Goal: Information Seeking & Learning: Learn about a topic

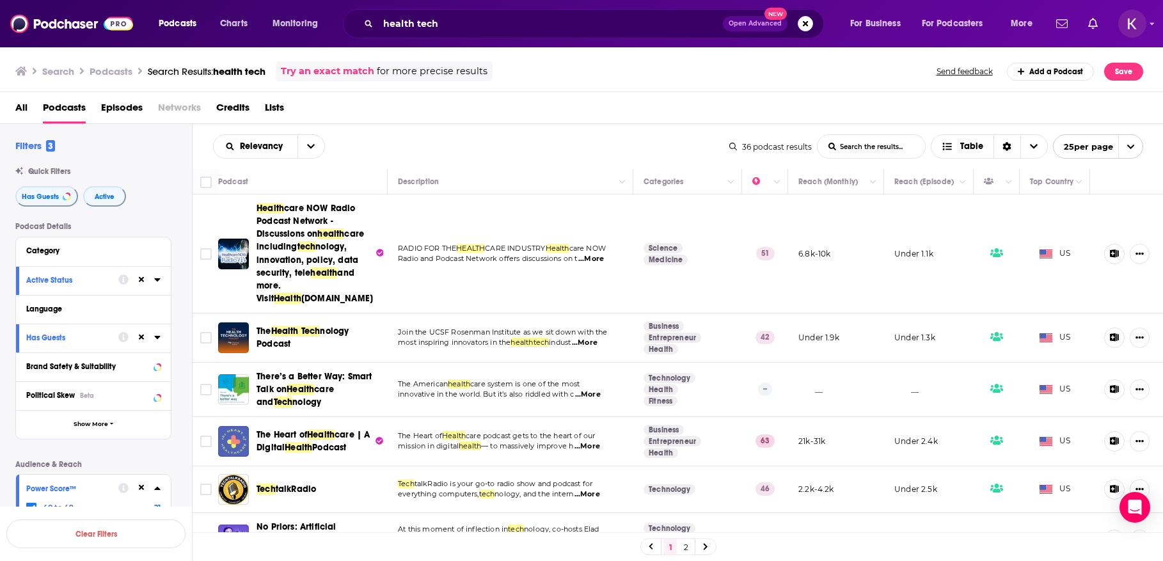
scroll to position [245, 0]
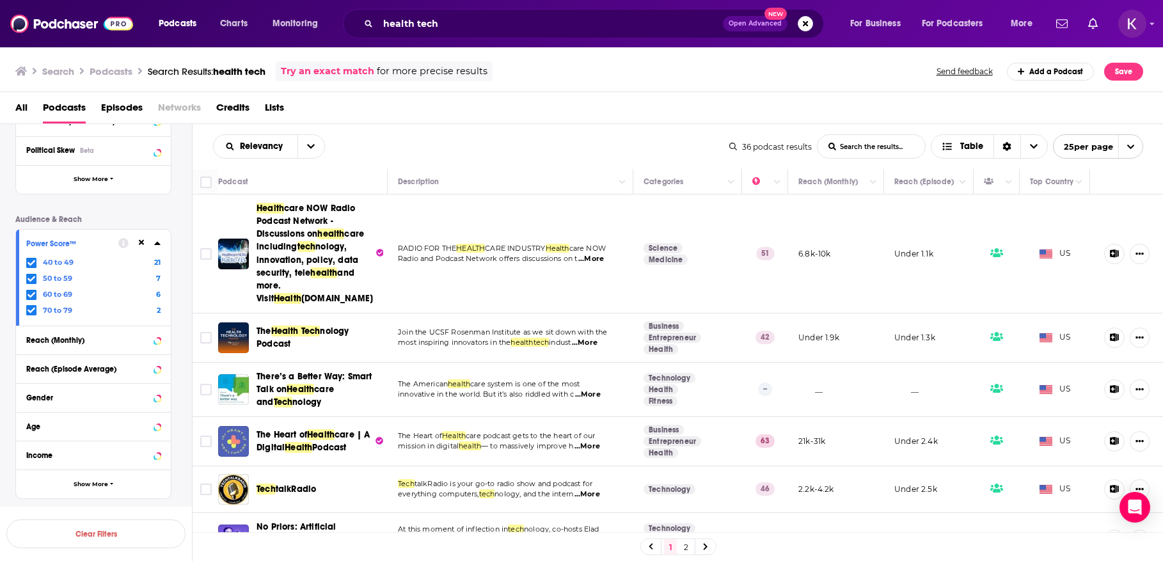
click at [316, 269] on span "health" at bounding box center [323, 272] width 27 height 11
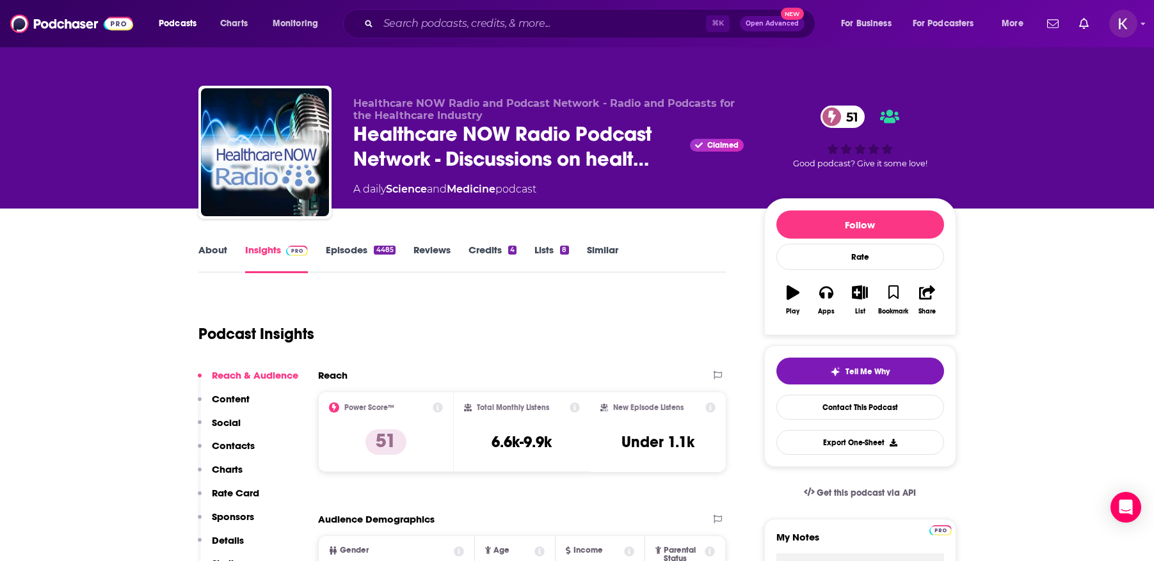
click at [350, 251] on link "Episodes 4485" at bounding box center [360, 258] width 69 height 29
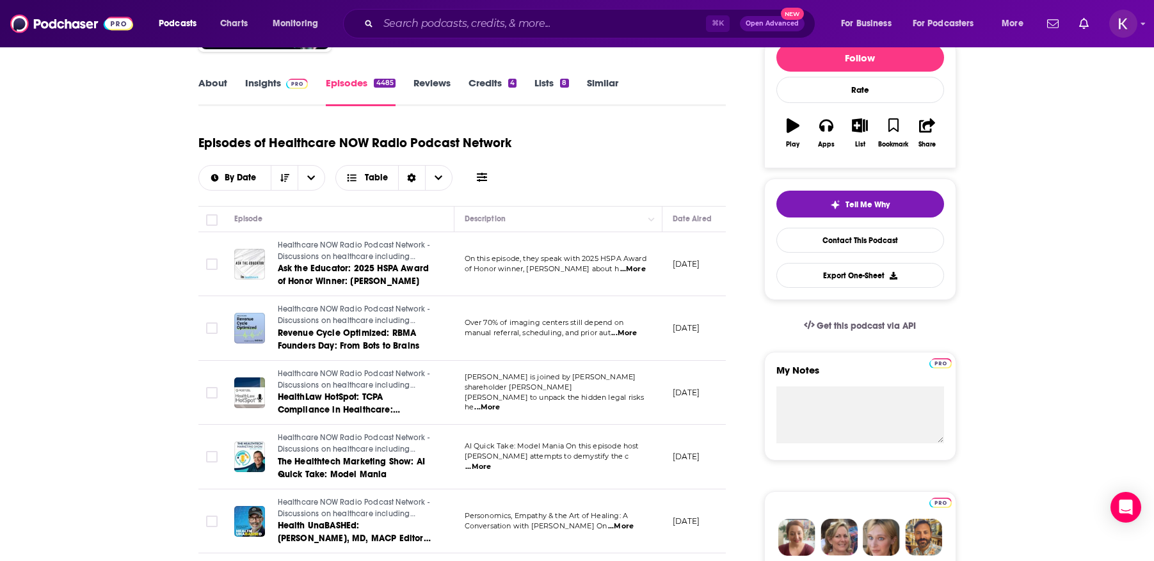
scroll to position [178, 0]
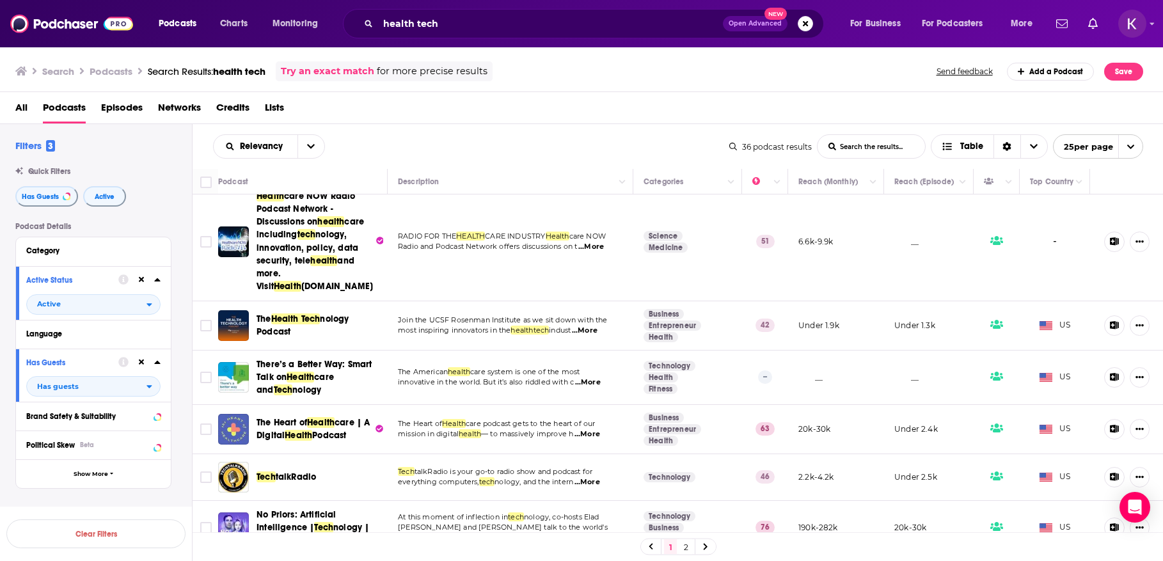
scroll to position [13, 0]
click at [596, 383] on span "...More" at bounding box center [588, 382] width 26 height 10
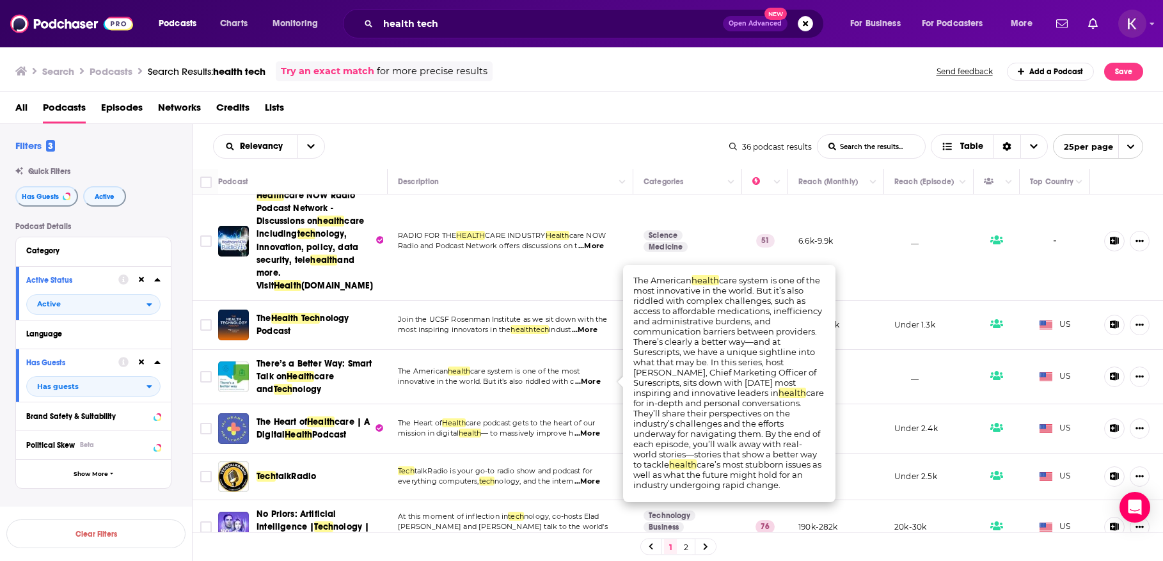
click at [596, 383] on span "...More" at bounding box center [588, 382] width 26 height 10
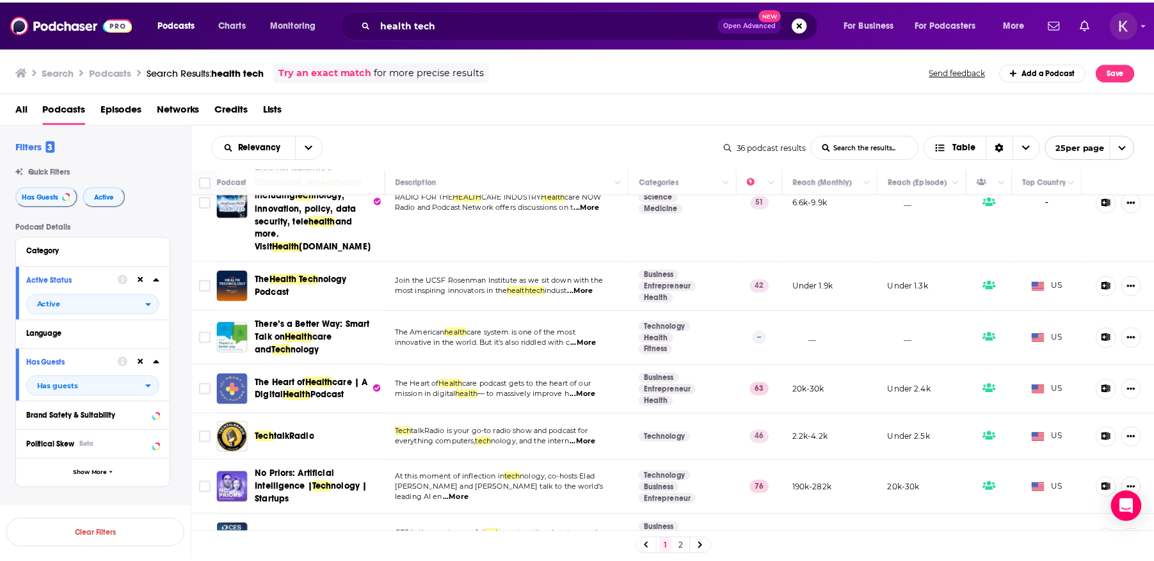
scroll to position [54, 0]
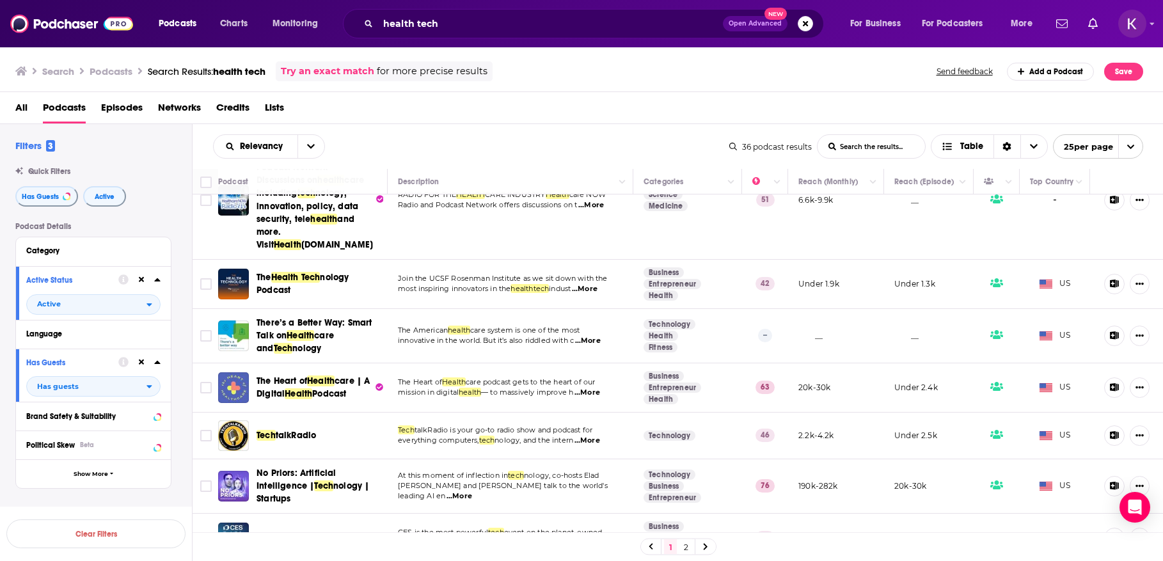
click at [593, 394] on span "...More" at bounding box center [588, 393] width 26 height 10
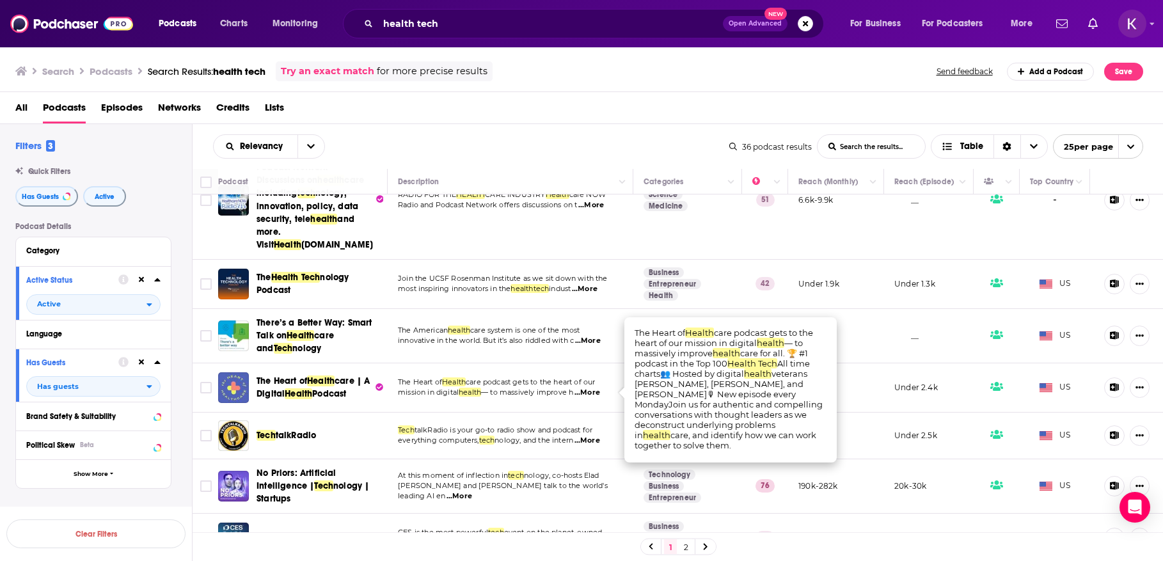
click at [593, 394] on span "...More" at bounding box center [588, 393] width 26 height 10
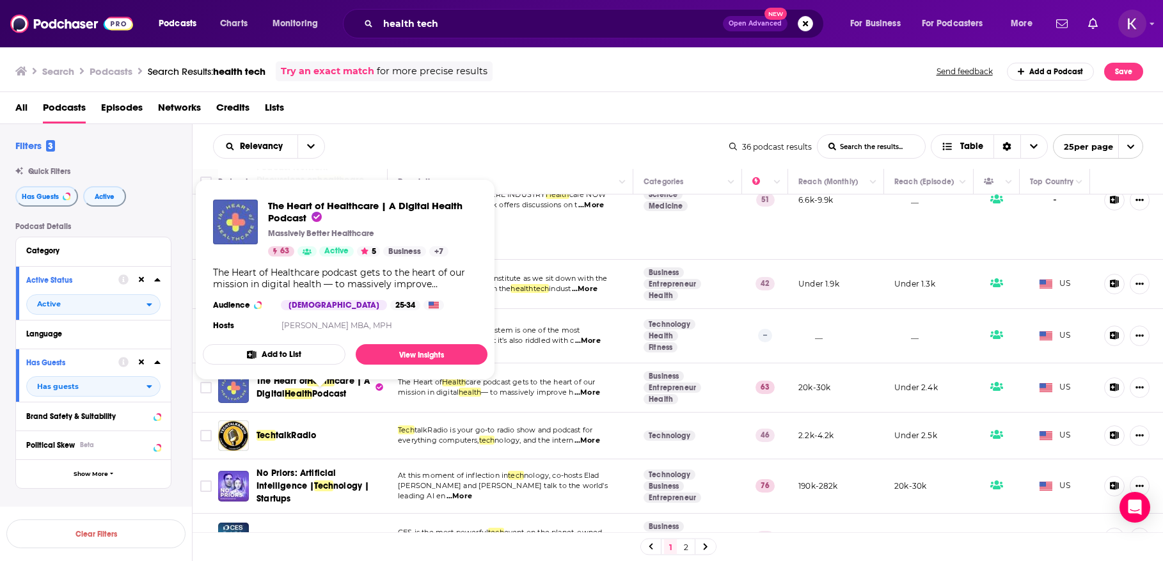
click at [301, 386] on span "The Heart of Healthcare | A Digital Health Podcast Massively Better Healthcare …" at bounding box center [345, 279] width 300 height 216
click at [300, 392] on span "Health" at bounding box center [299, 393] width 28 height 11
